Goal: Task Accomplishment & Management: Use online tool/utility

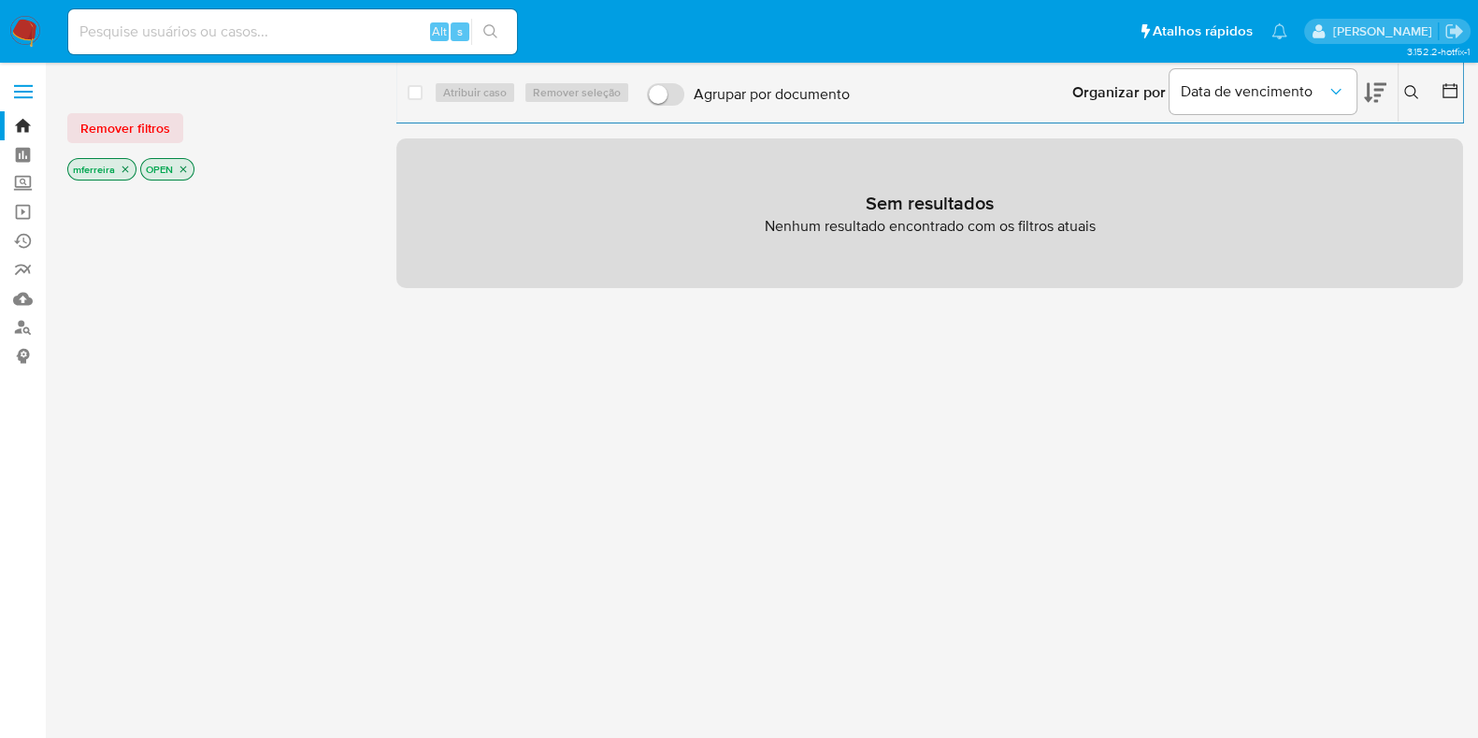
click at [374, 23] on input at bounding box center [292, 32] width 449 height 24
paste input "dX3SUzcUGoqvILo6Fe7XdN7j"
type input "dX3SUzcUGoqvILo6Fe7XdN7j"
click at [366, 63] on main "3.152.2-hotfix-1" at bounding box center [739, 461] width 1478 height 922
click at [362, 46] on div "dX3SUzcUGoqvILo6Fe7XdN7j Alt s" at bounding box center [292, 31] width 449 height 45
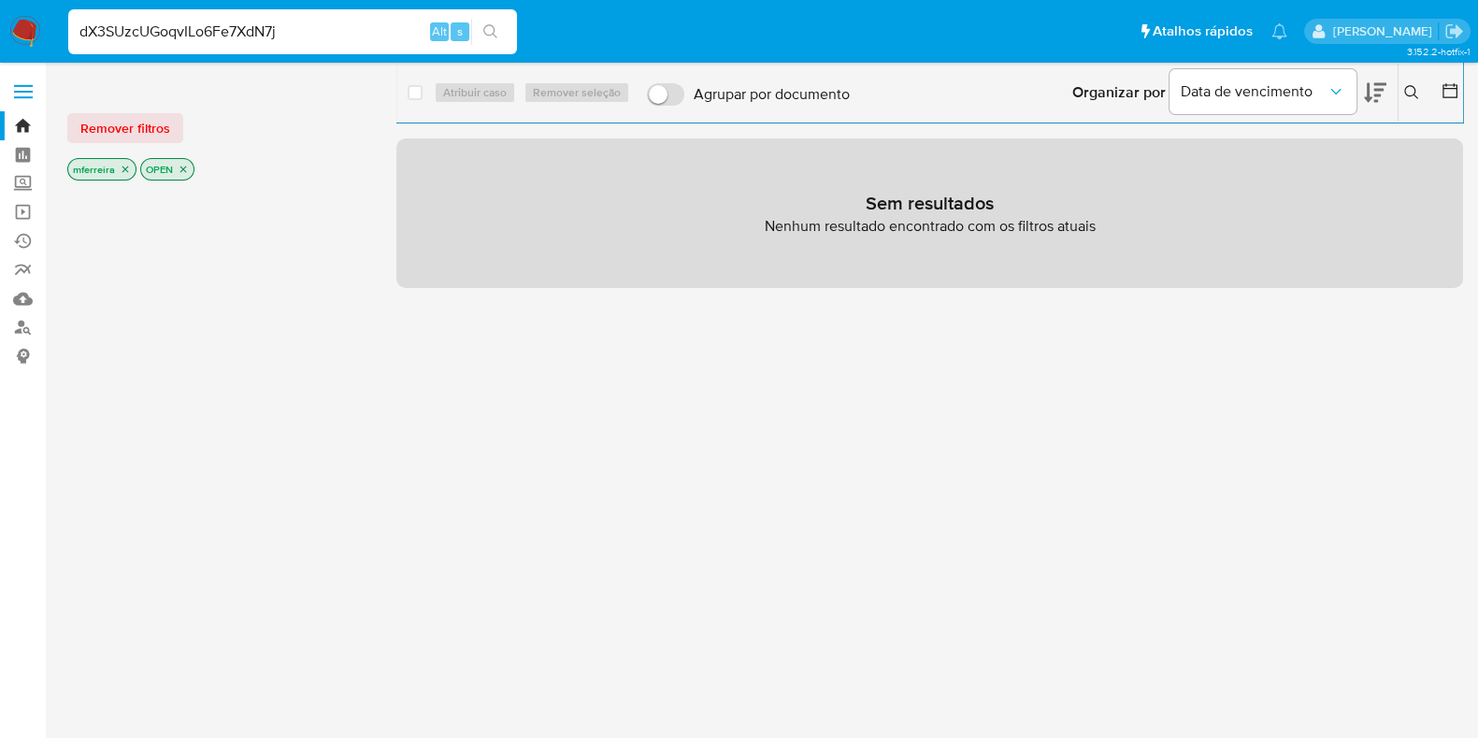
click at [362, 39] on input "dX3SUzcUGoqvILo6Fe7XdN7j" at bounding box center [292, 32] width 449 height 24
click at [480, 21] on button "search-icon" at bounding box center [490, 32] width 38 height 26
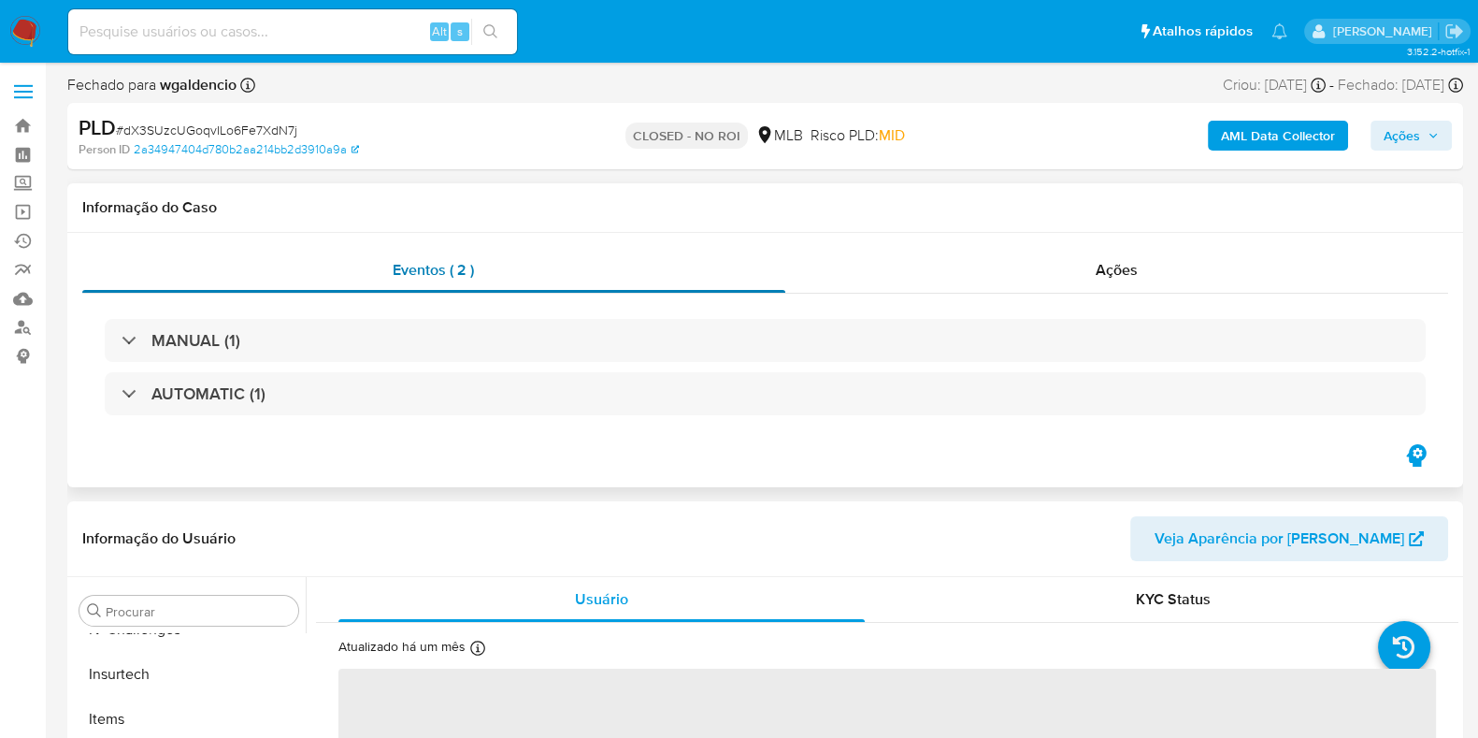
scroll to position [789, 0]
click at [991, 273] on div "Ações" at bounding box center [1117, 270] width 664 height 45
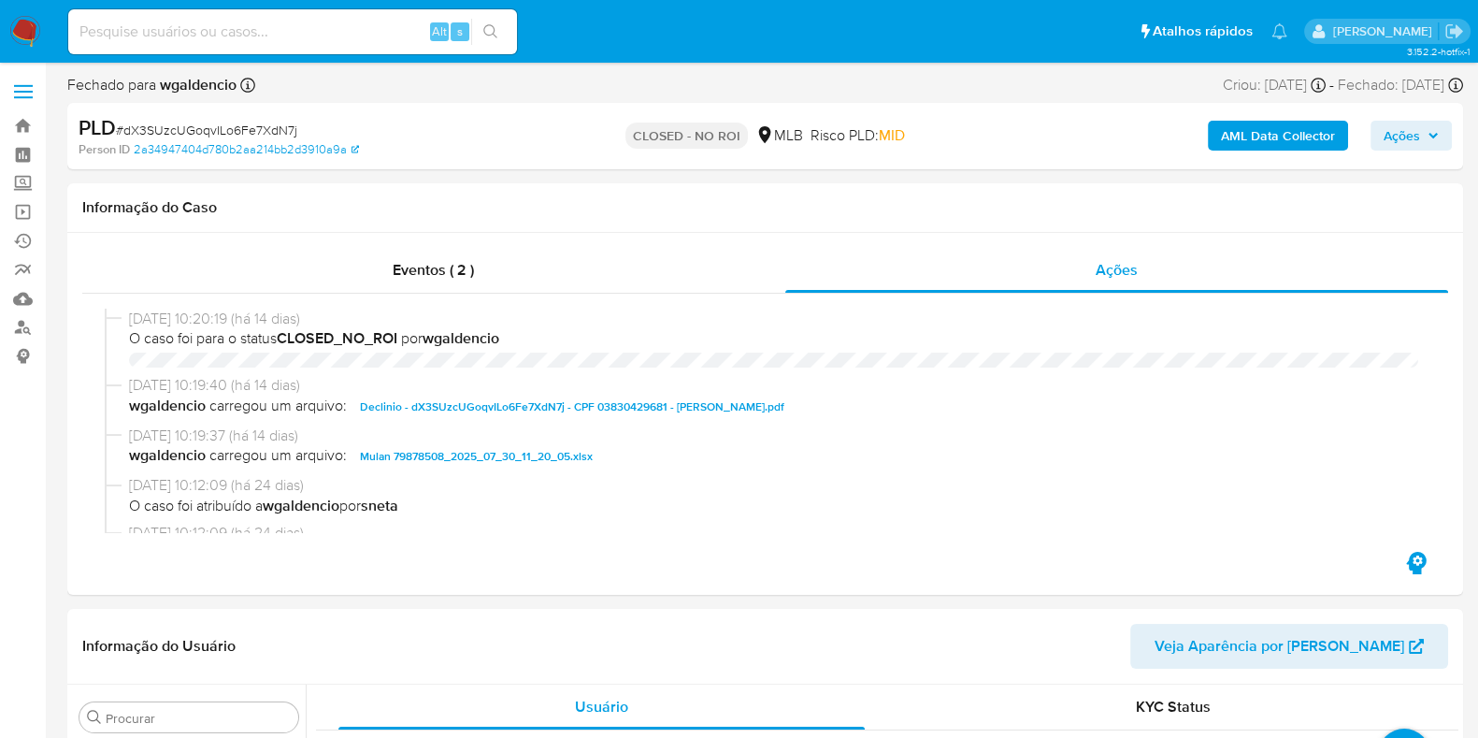
select select "10"
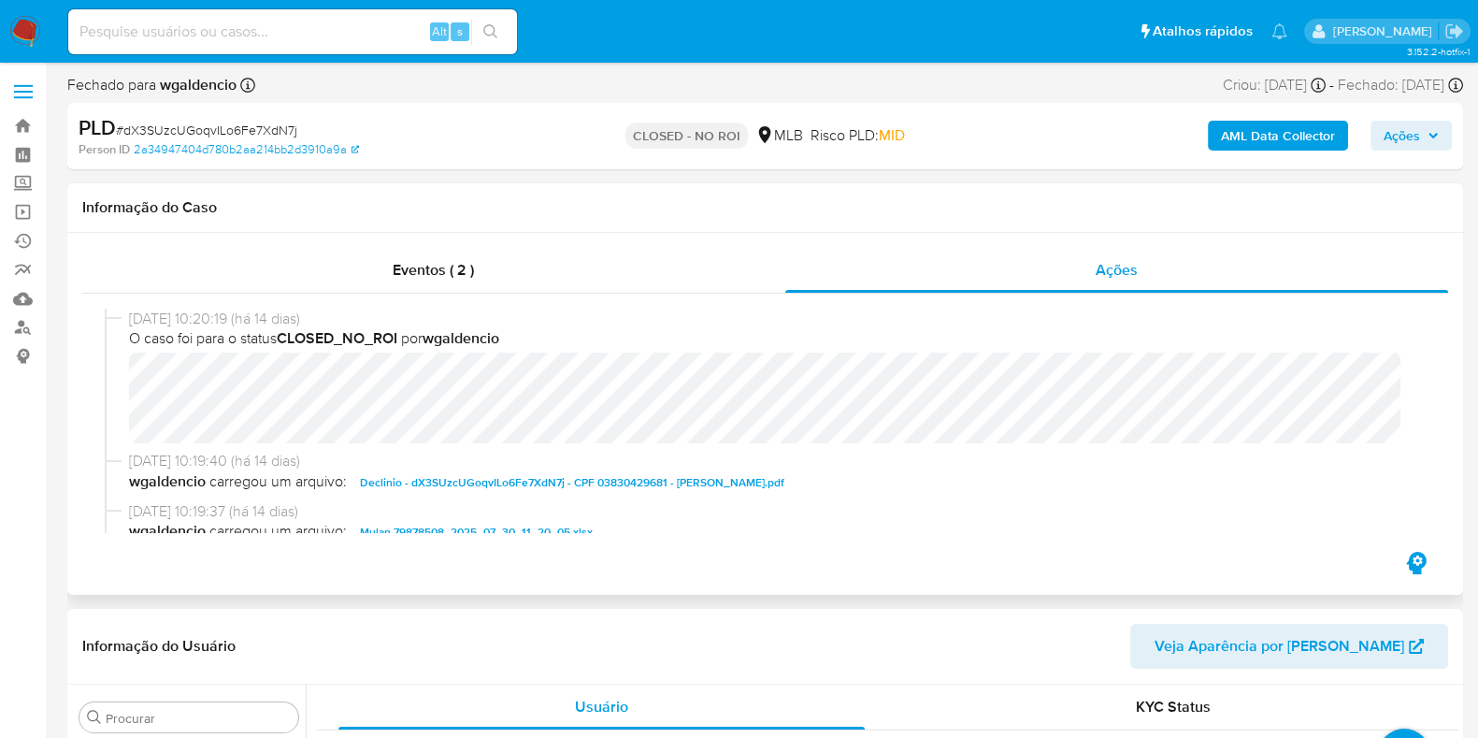
click at [555, 481] on span "Declinio - dX3SUzcUGoqvILo6Fe7XdN7j - CPF 03830429681 - FERNANDO GUERRA FERNAND…" at bounding box center [572, 482] width 424 height 22
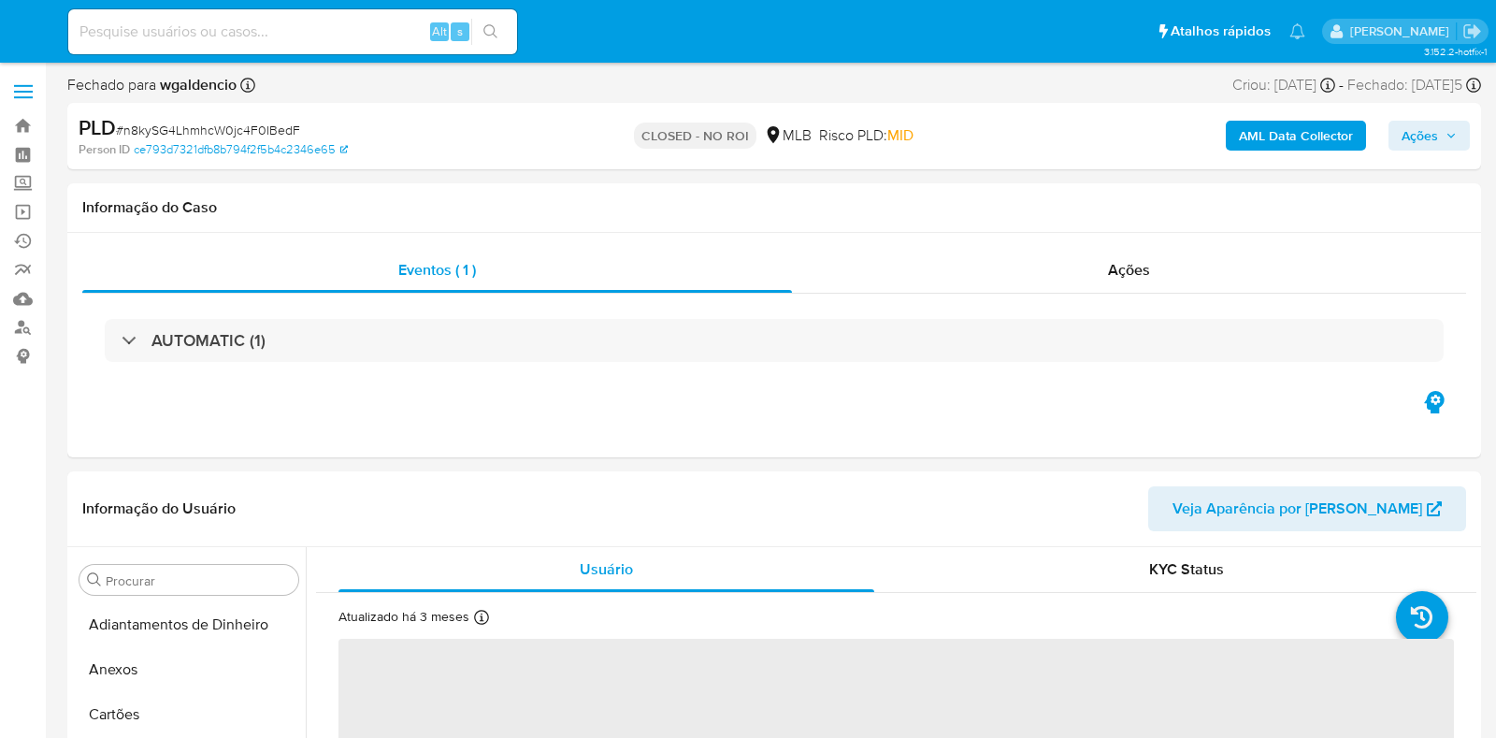
select select "10"
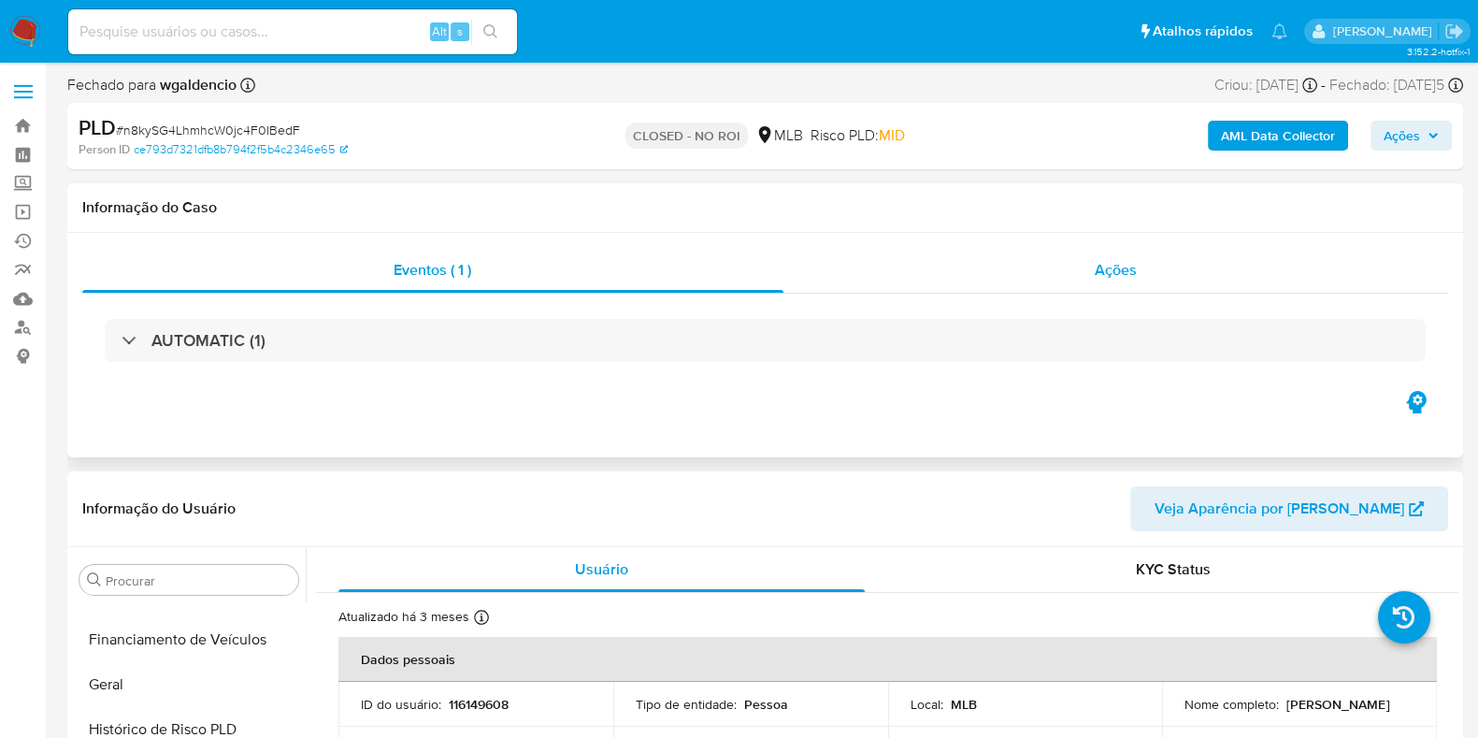
scroll to position [789, 0]
click at [1097, 248] on div "Ações" at bounding box center [1116, 270] width 666 height 45
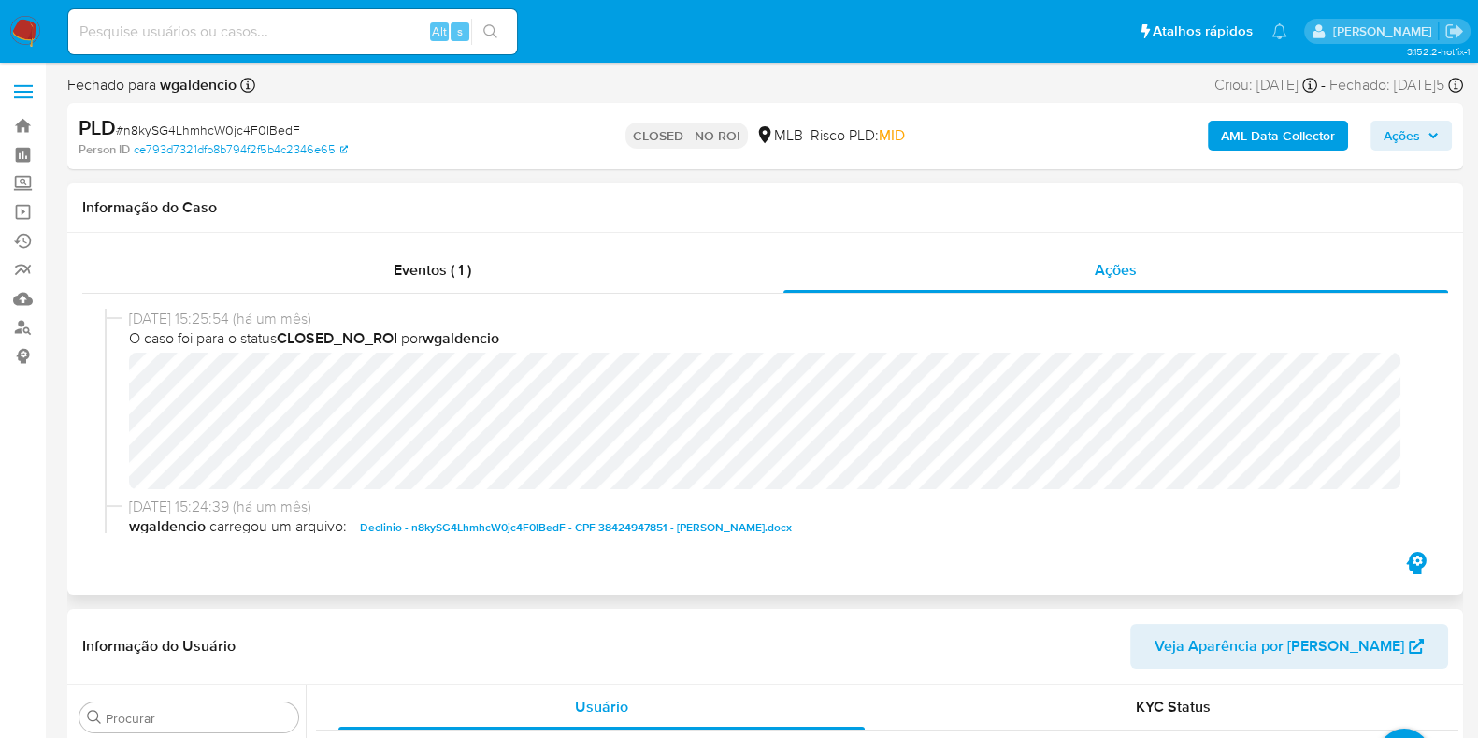
scroll to position [116, 0]
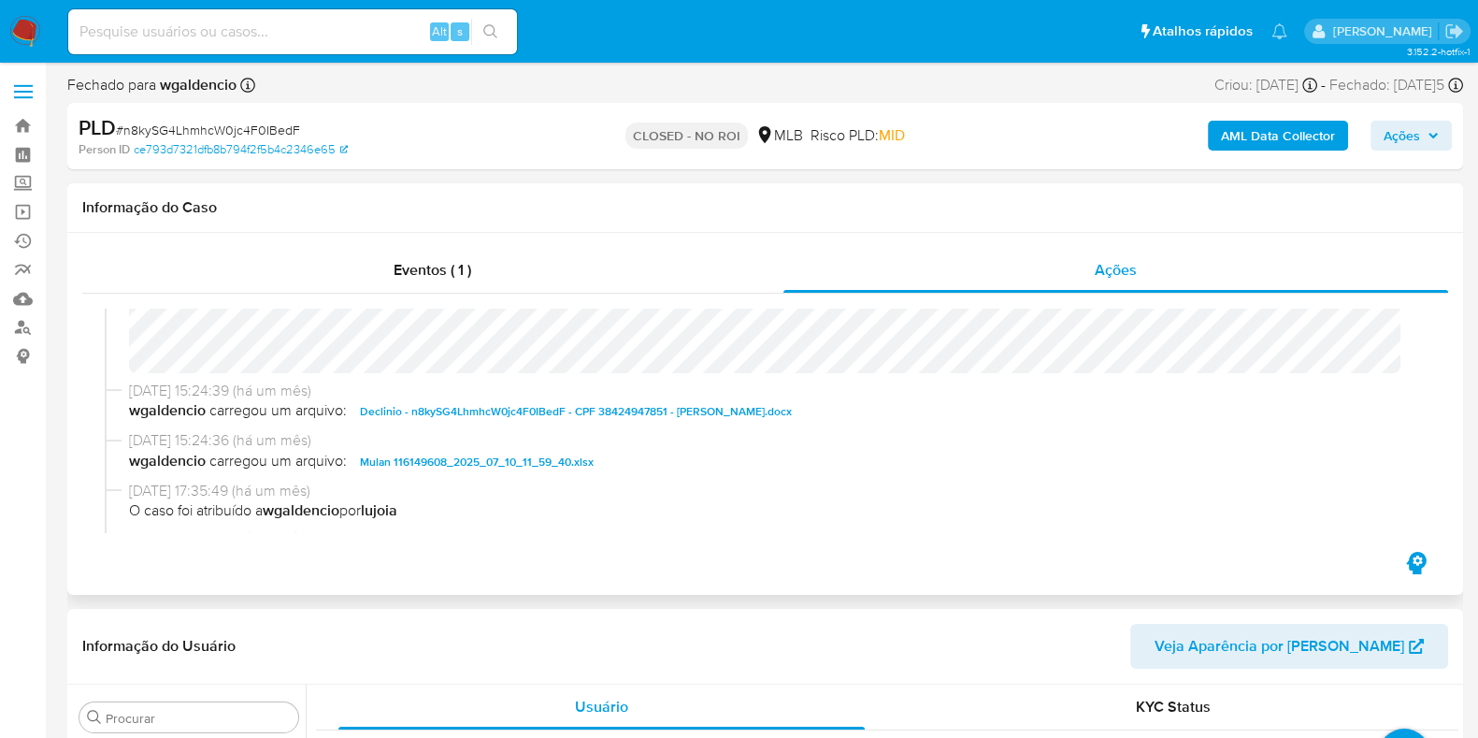
click at [415, 413] on span "Declinio - n8kySG4LhmhcW0jc4F0IBedF - CPF 38424947851 - SHARIDA CAMARGO DA SILV…" at bounding box center [576, 411] width 432 height 22
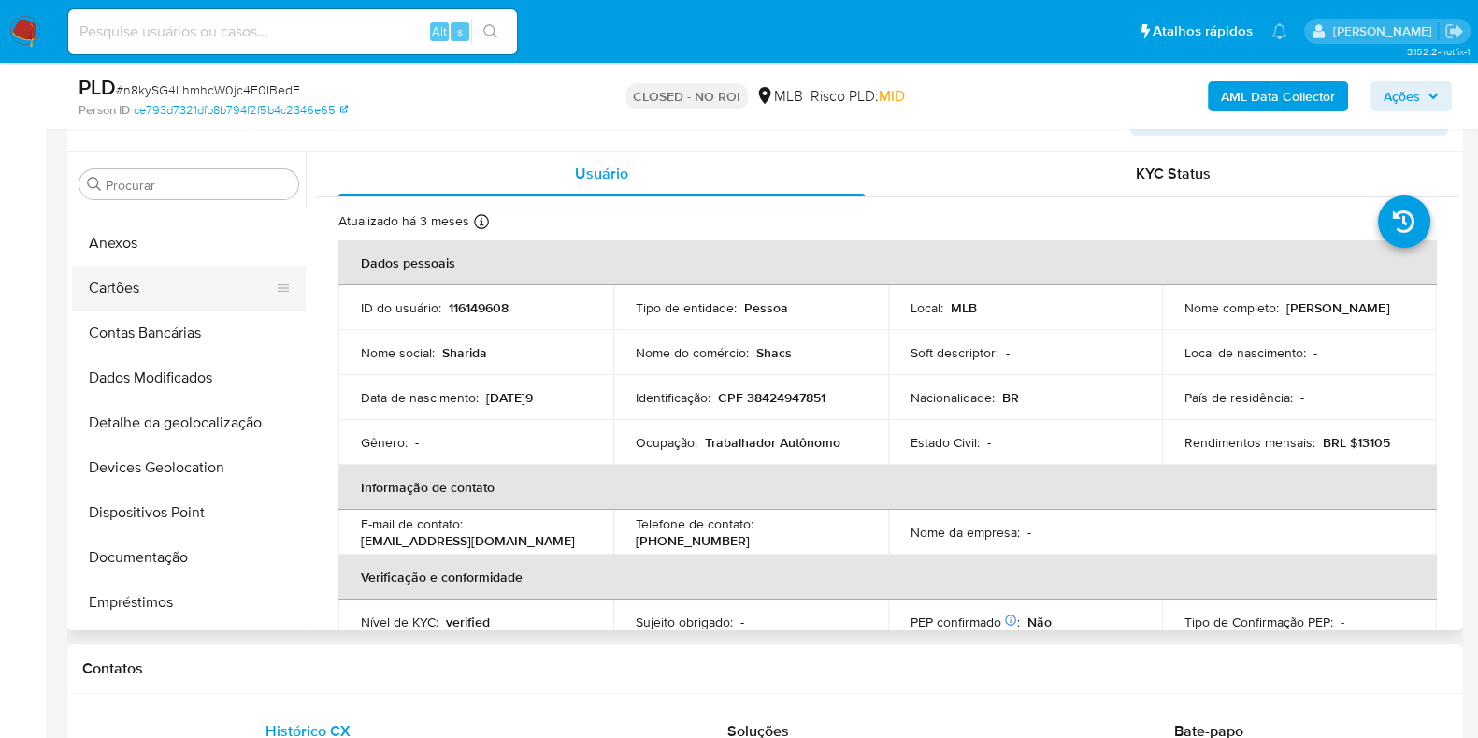
scroll to position [0, 0]
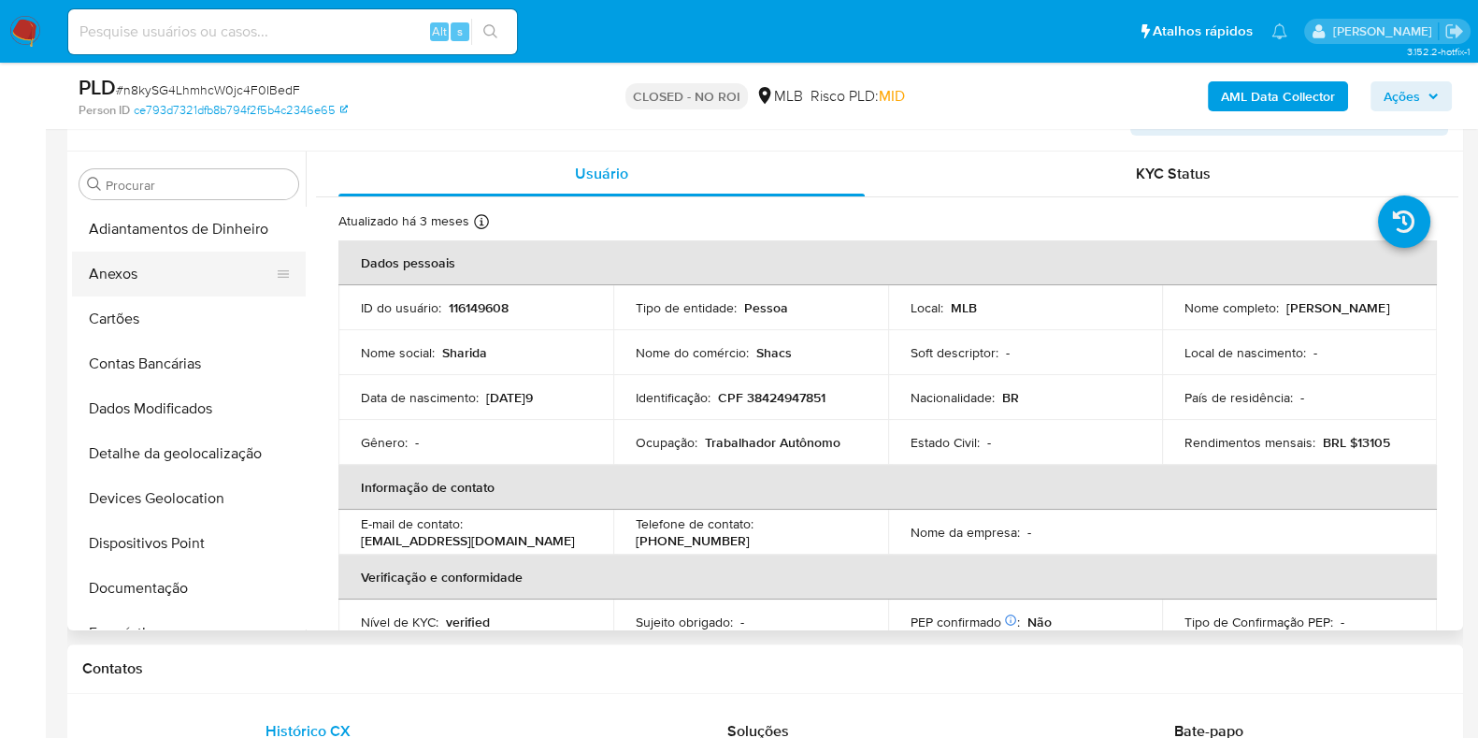
click at [154, 292] on button "Anexos" at bounding box center [181, 273] width 219 height 45
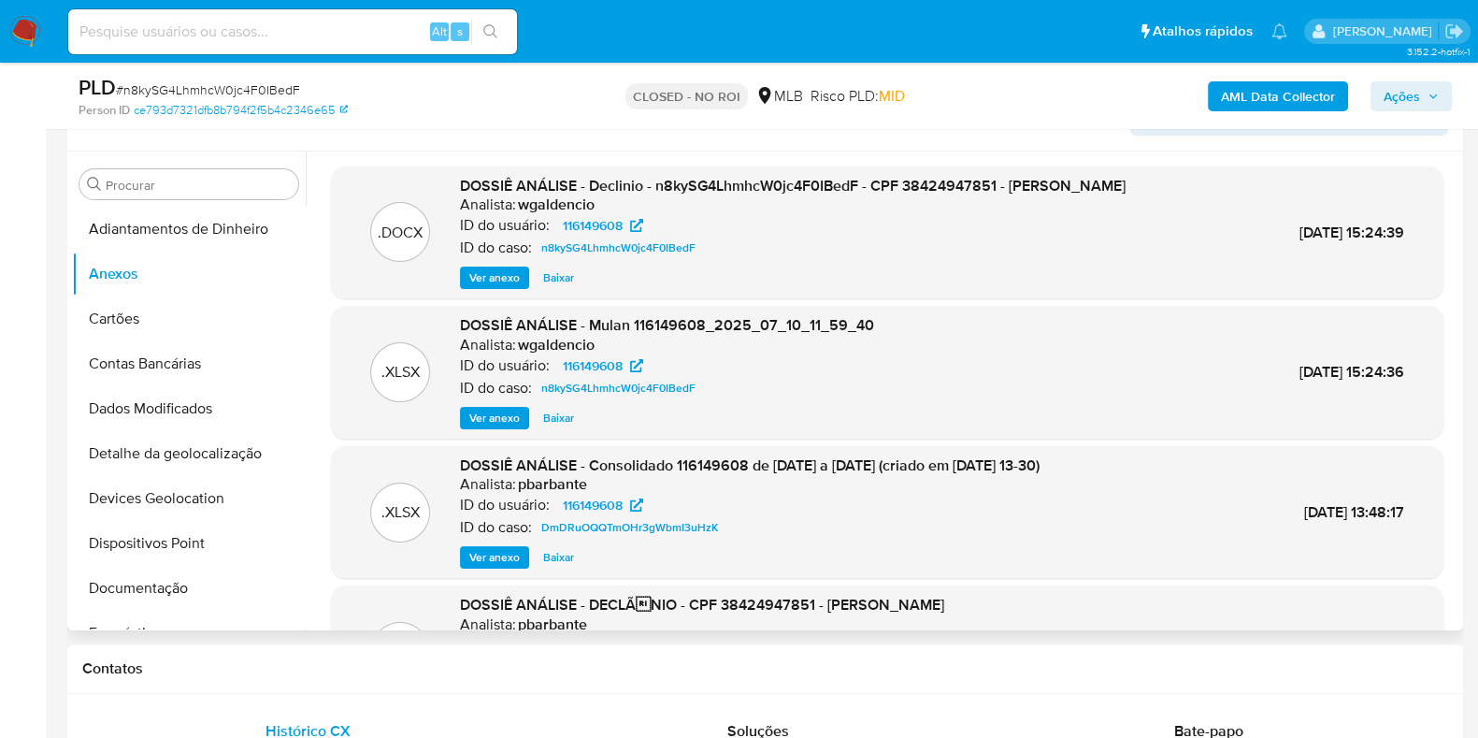
click at [477, 287] on span "Ver anexo" at bounding box center [494, 277] width 50 height 19
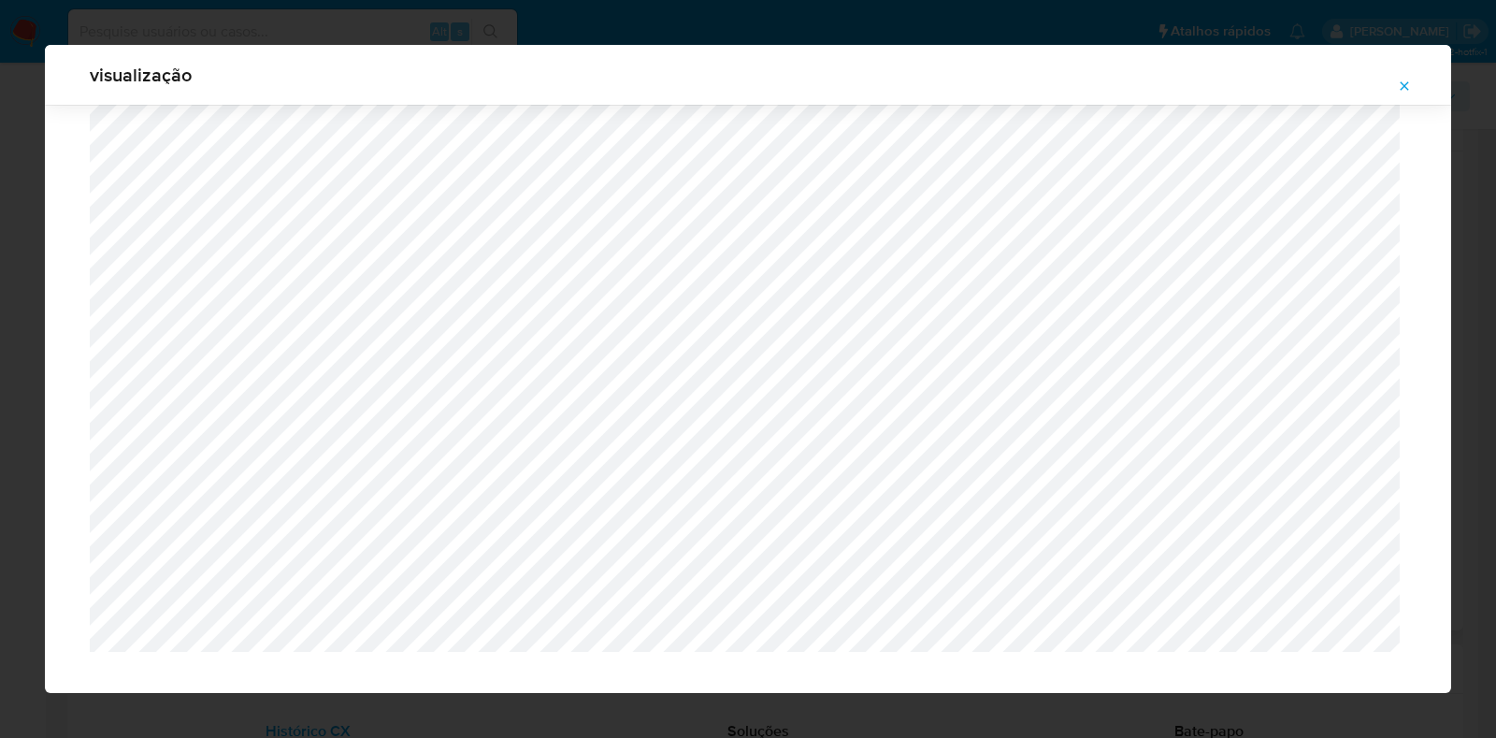
scroll to position [13661, 0]
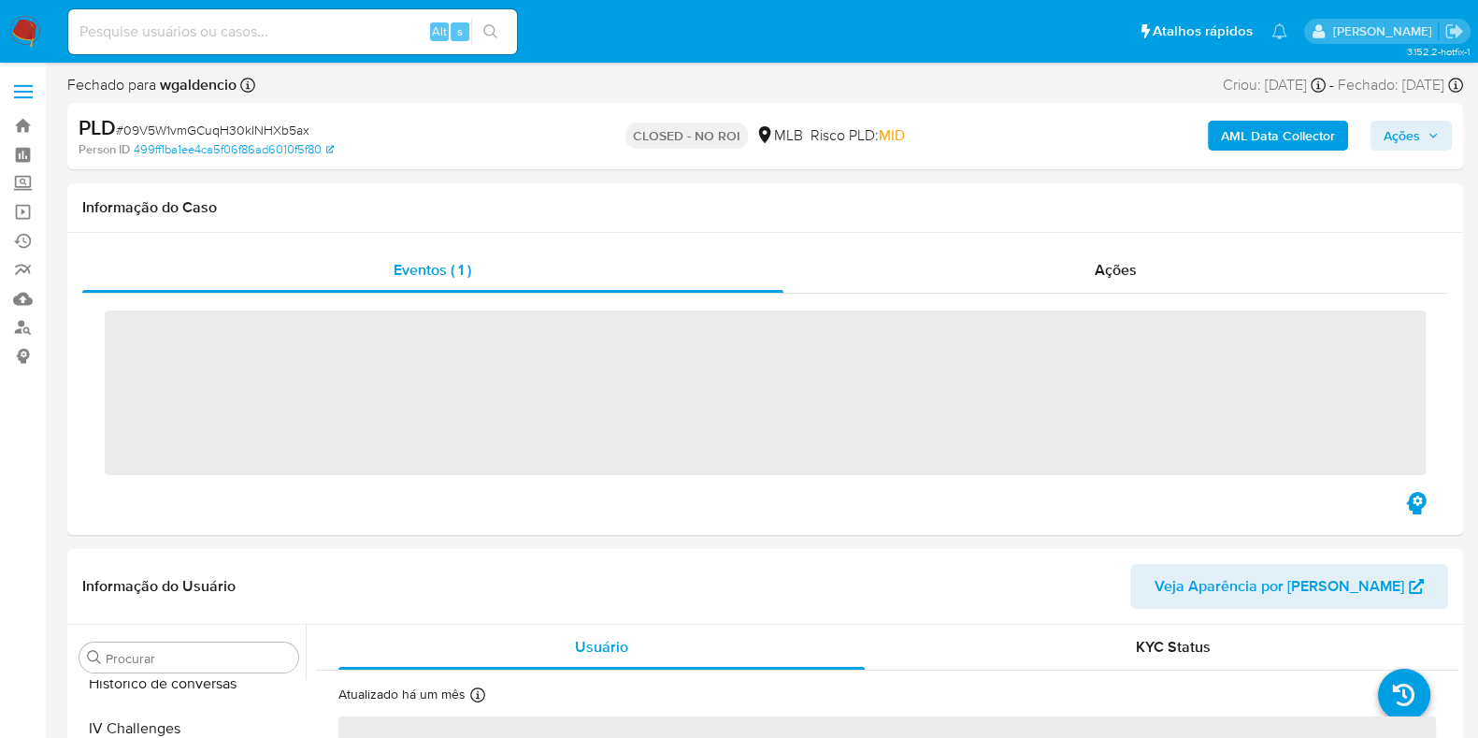
scroll to position [789, 0]
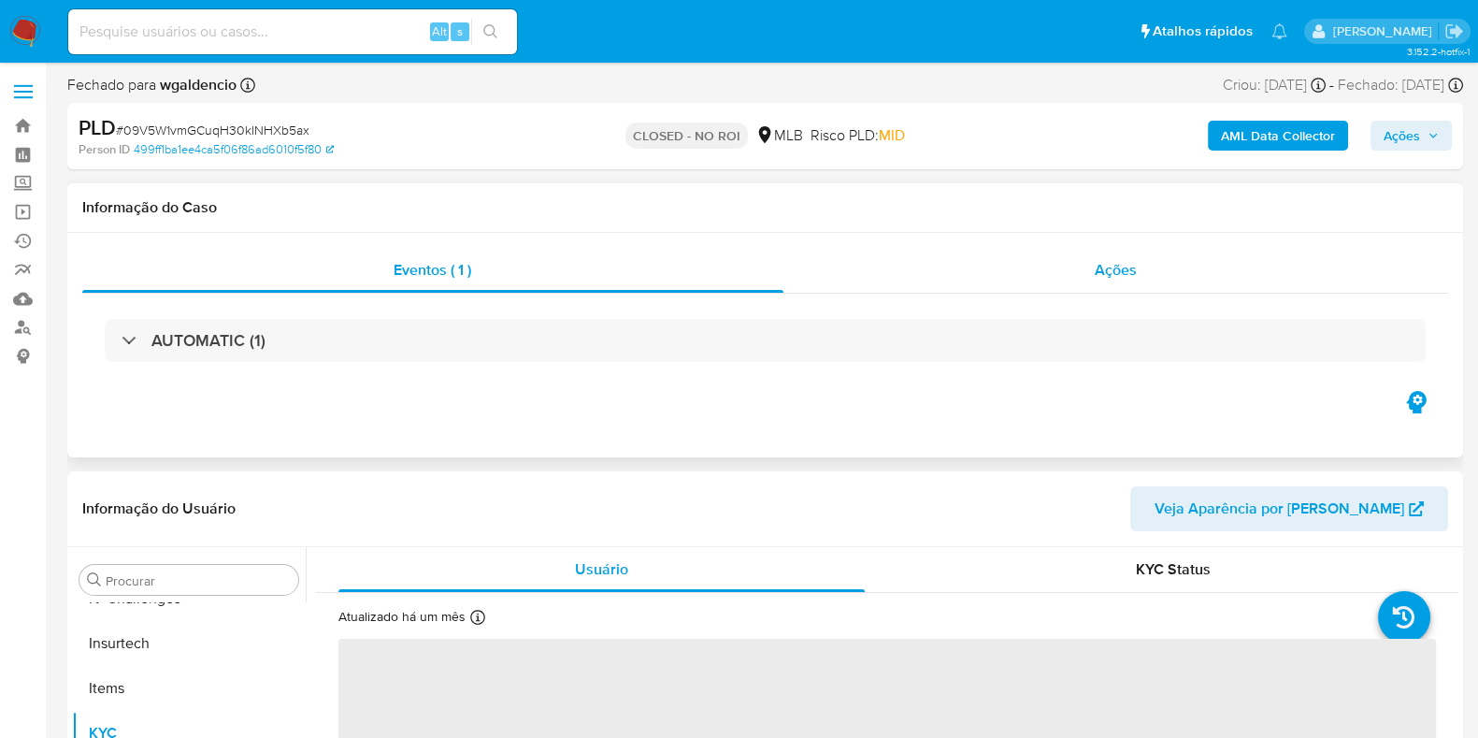
click at [1042, 266] on div "Ações" at bounding box center [1116, 270] width 666 height 45
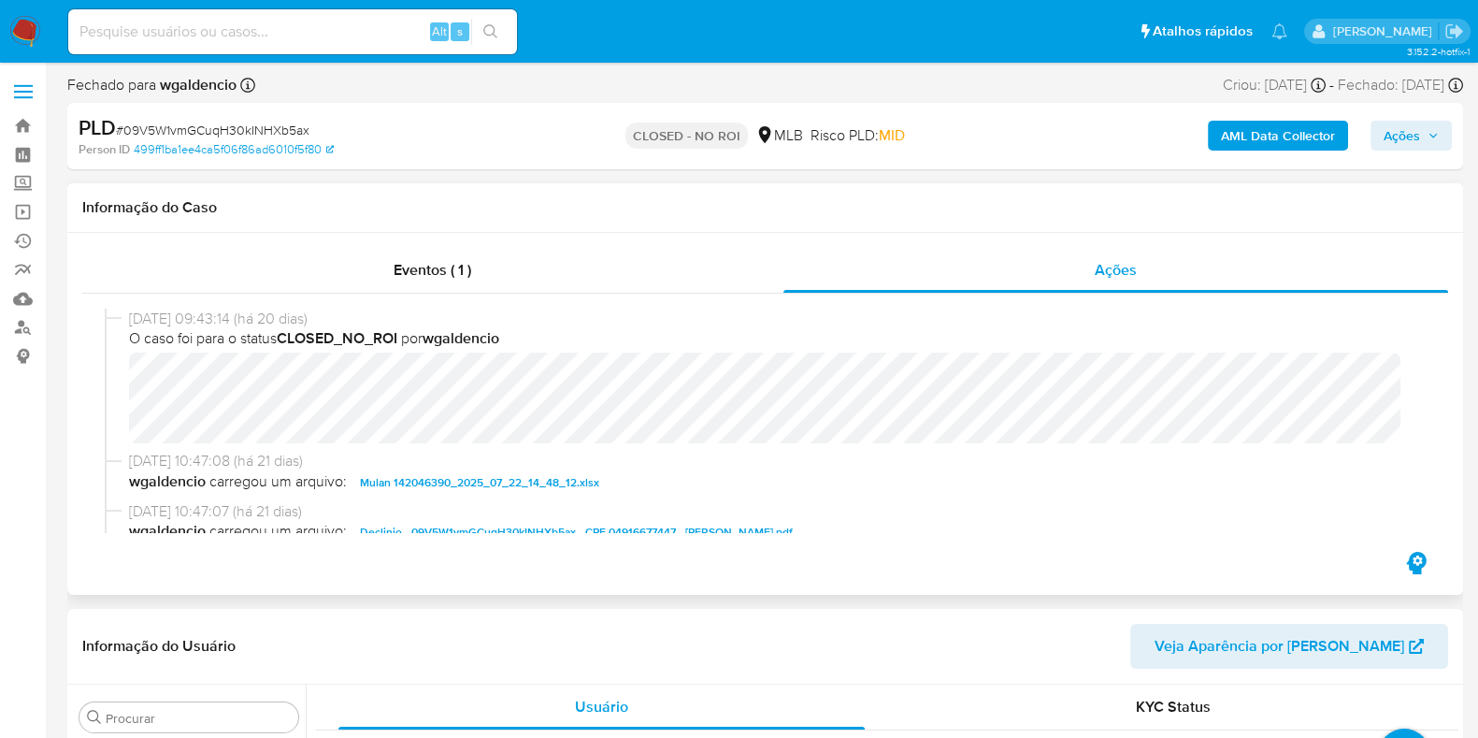
select select "10"
click at [489, 537] on div "25/07/2025 09:43:14 (há 20 dias) O caso foi para o status CLOSED_NO_ROI por wga…" at bounding box center [765, 421] width 1366 height 254
click at [489, 529] on span "Declinio - 09V5W1vmGCuqH30kINHXb5ax - CPF 04916677447 - ELIZANDRA FARIAS VILELA…" at bounding box center [576, 532] width 433 height 22
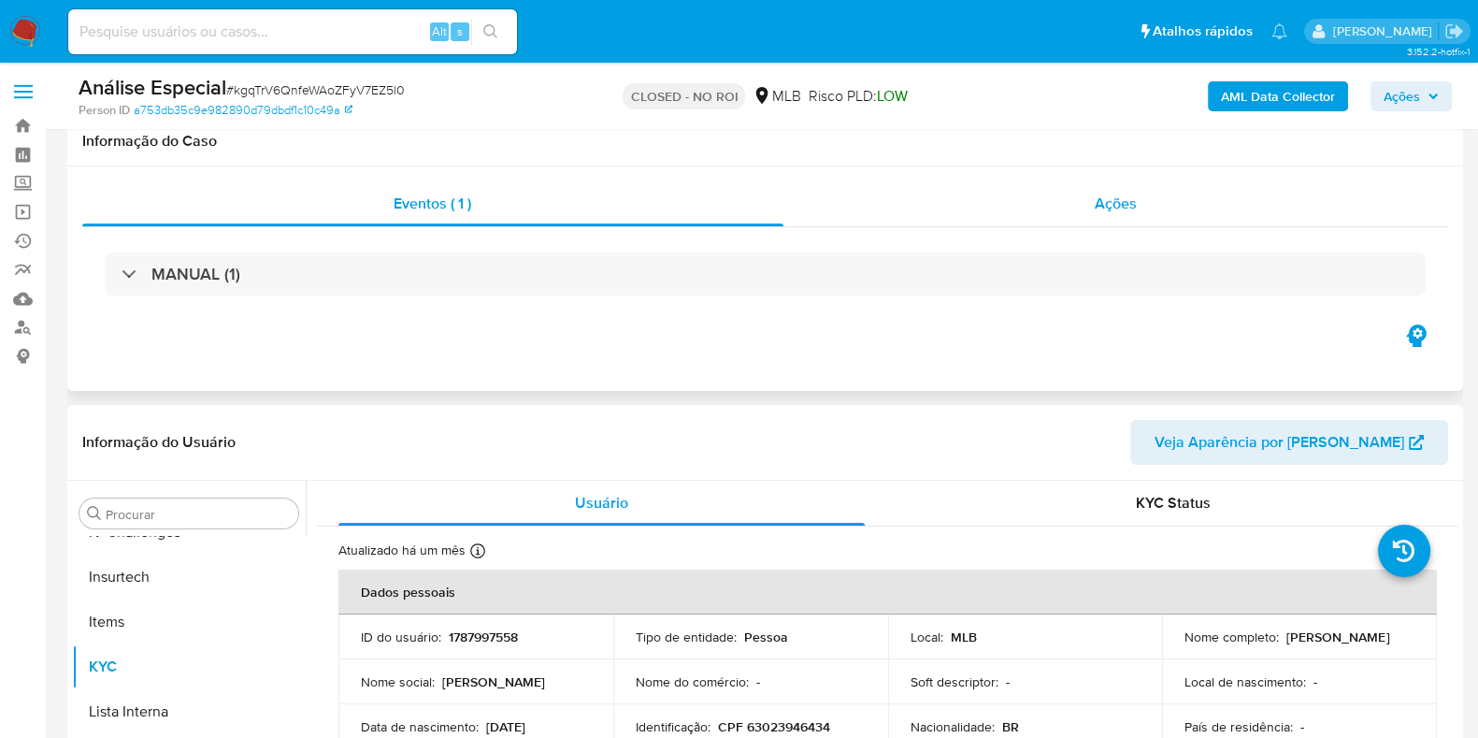
select select "10"
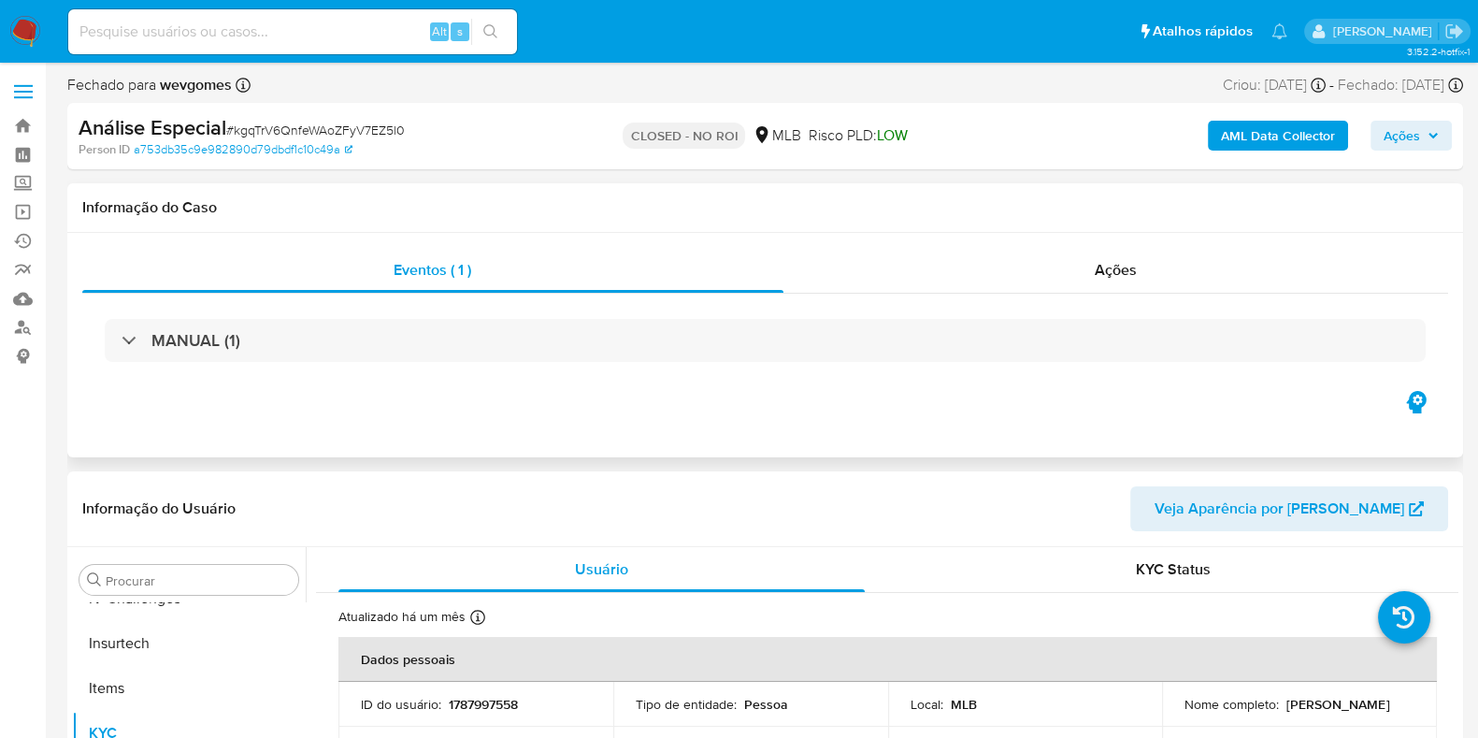
click at [1138, 245] on div "Eventos ( 1 ) Ações MANUAL (1)" at bounding box center [765, 345] width 1396 height 224
click at [1140, 259] on div "Ações" at bounding box center [1116, 270] width 666 height 45
